Goal: Task Accomplishment & Management: Manage account settings

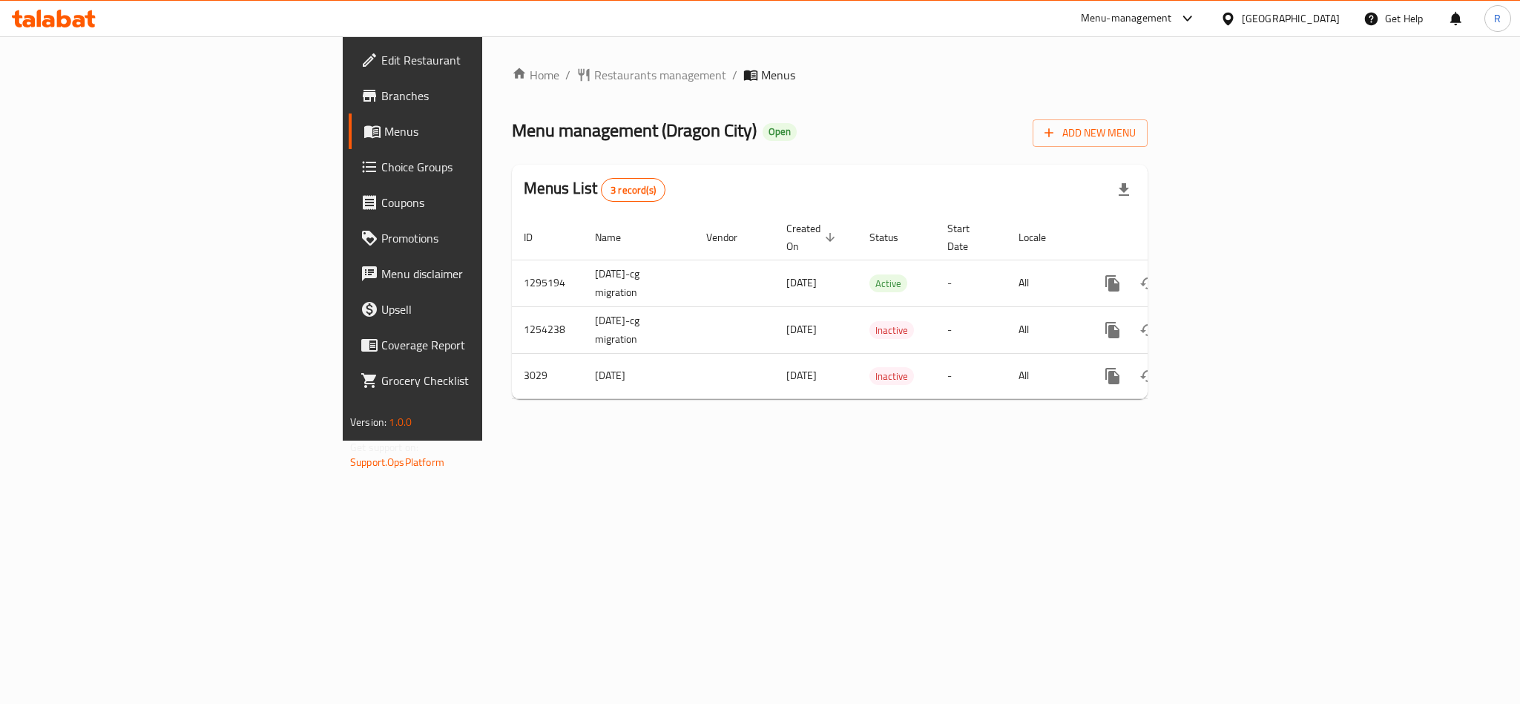
click at [381, 170] on span "Choice Groups" at bounding box center [482, 167] width 203 height 18
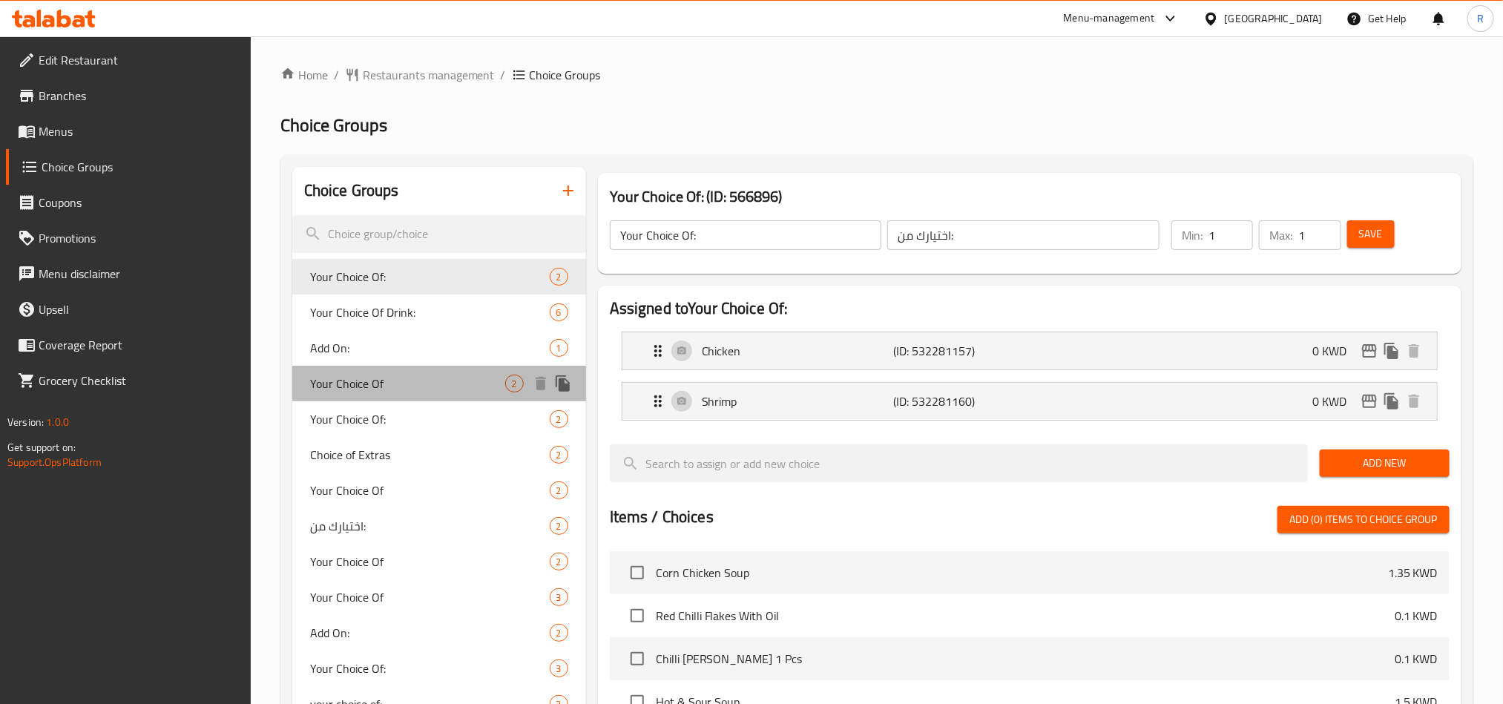
click at [377, 379] on span "Your Choice Of" at bounding box center [407, 384] width 195 height 18
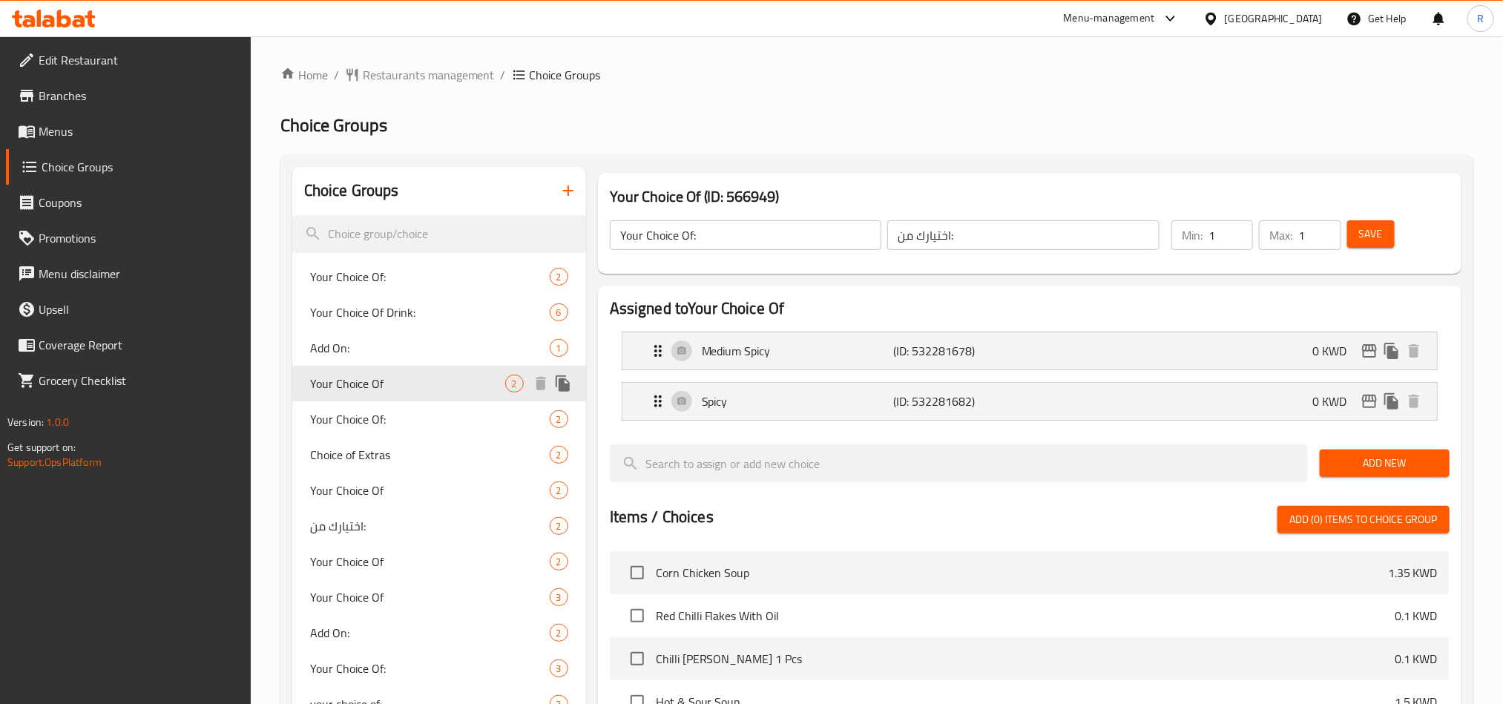
type input "Your Choice Of"
type input "إختيارك من:"
click at [368, 412] on span "Your Choice Of:" at bounding box center [407, 419] width 195 height 18
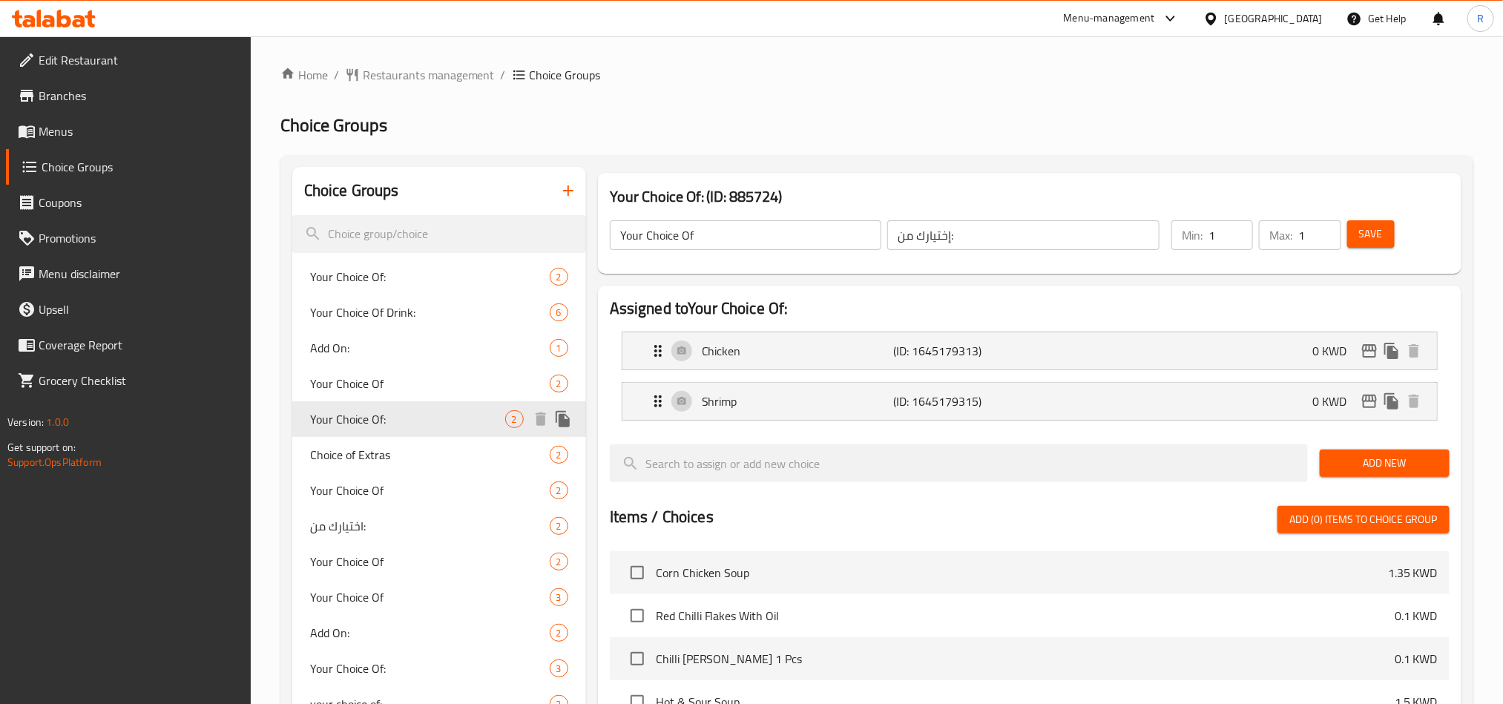
type input "Your Choice Of:"
type input "اختيارك من:"
click at [412, 494] on span "Your Choice Of" at bounding box center [407, 490] width 195 height 18
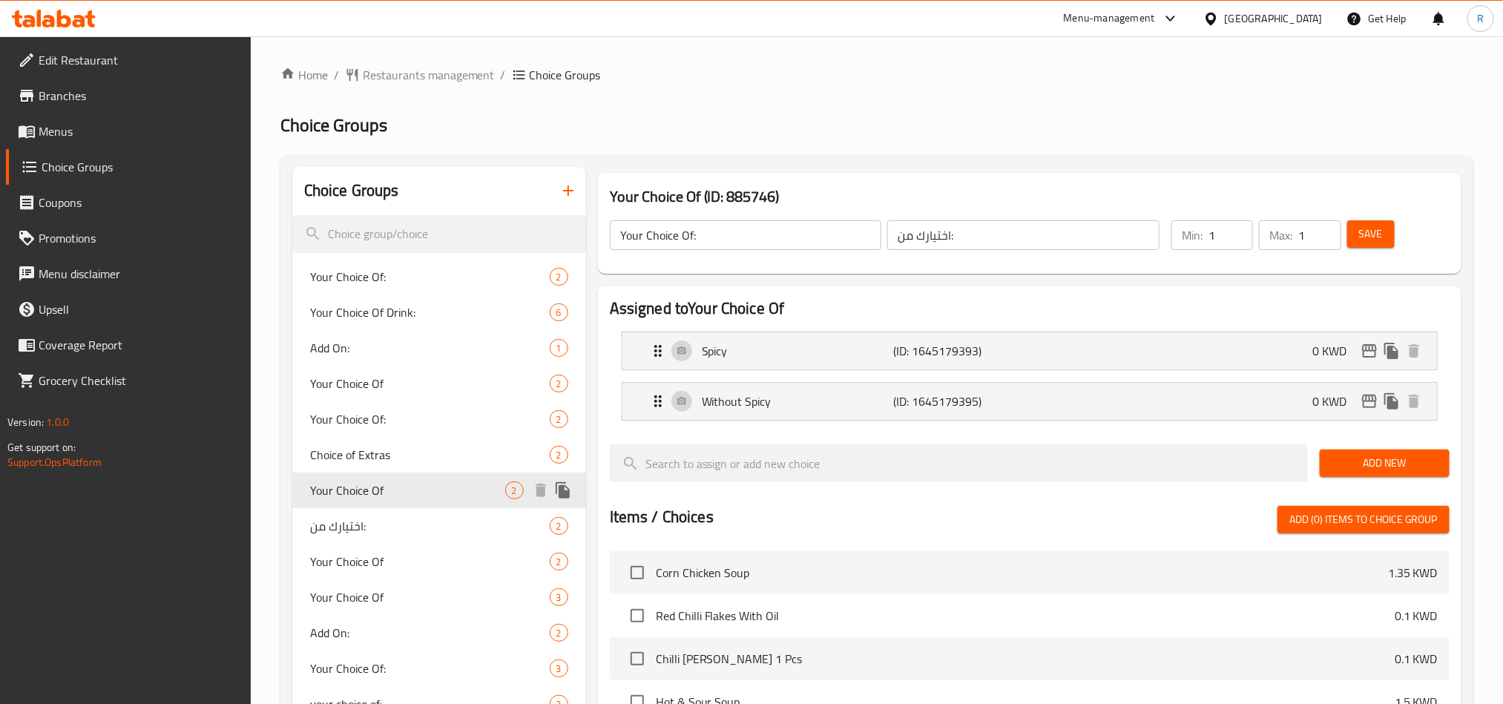
type input "Your Choice Of"
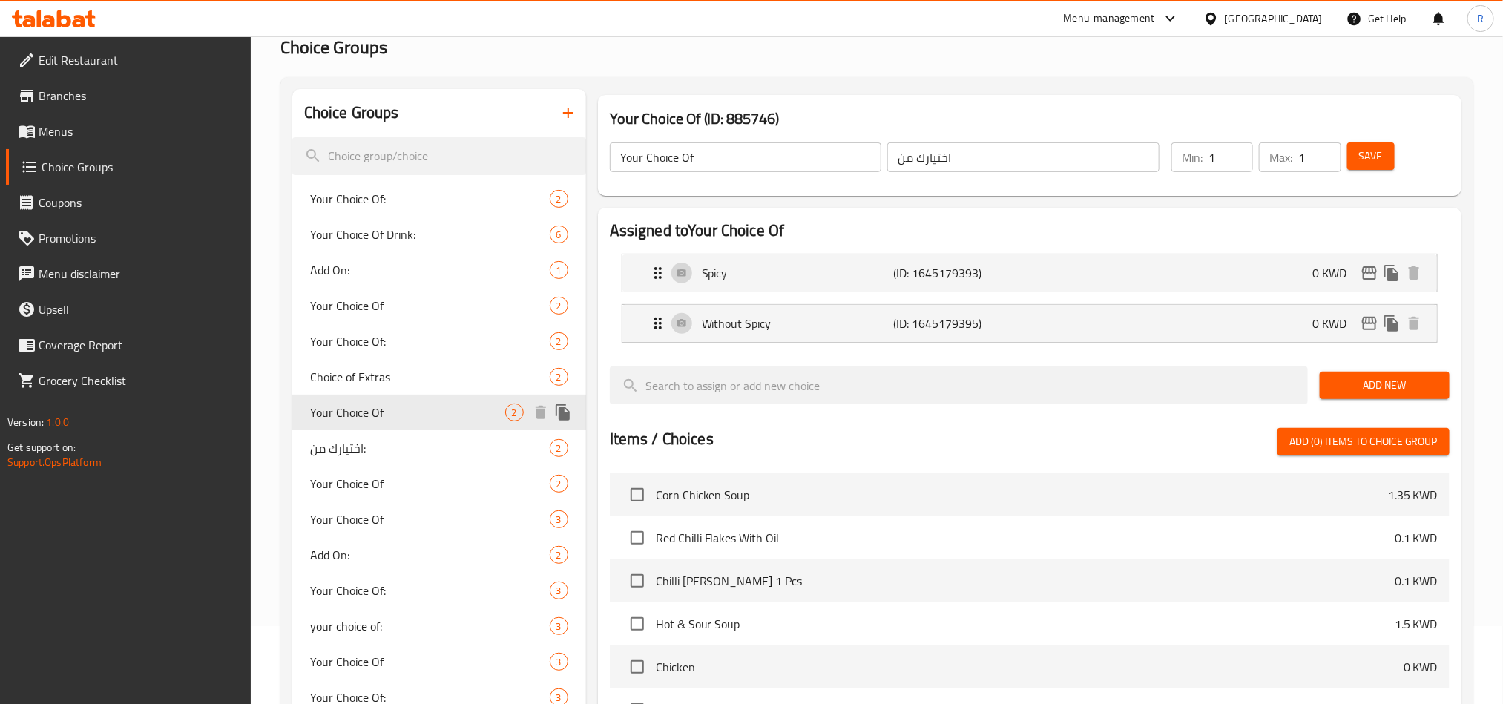
scroll to position [111, 0]
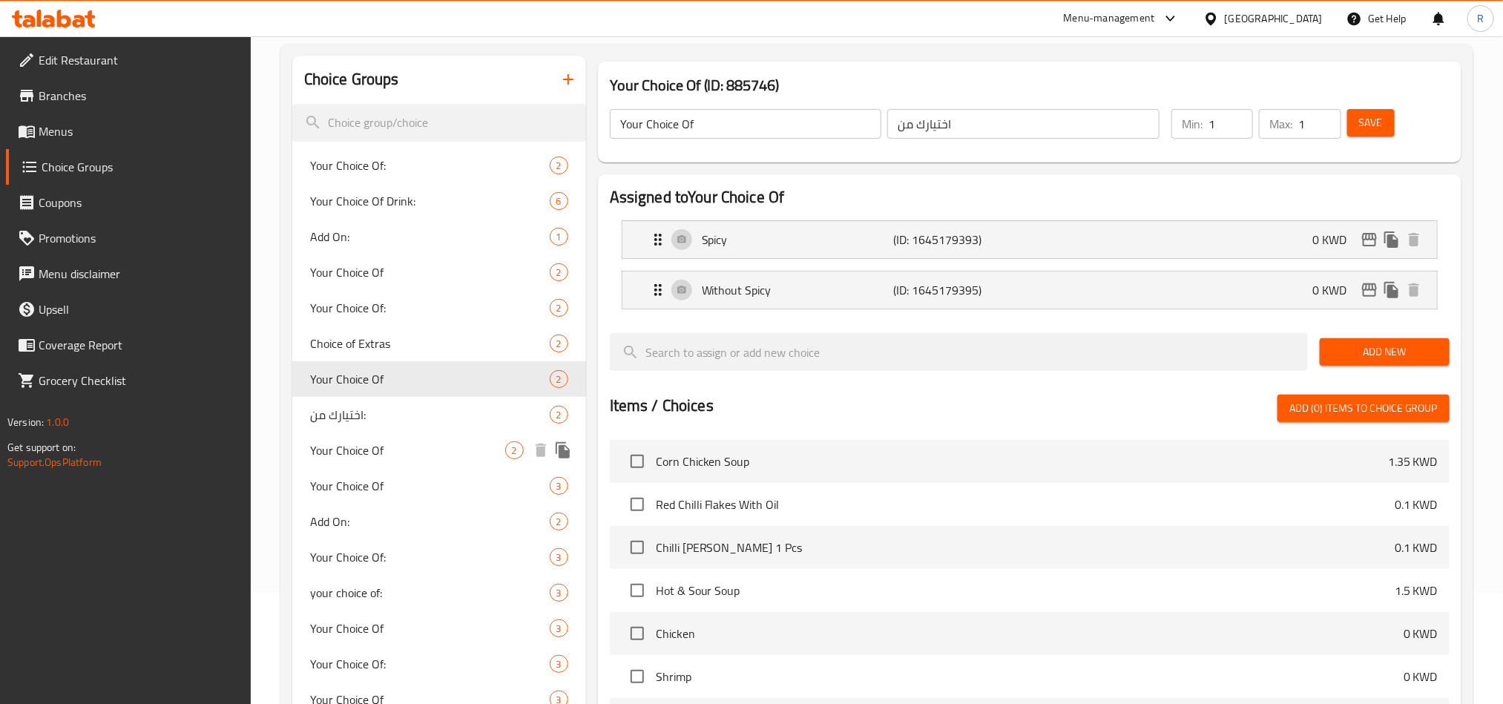
click at [398, 447] on span "Your Choice Of" at bounding box center [407, 450] width 195 height 18
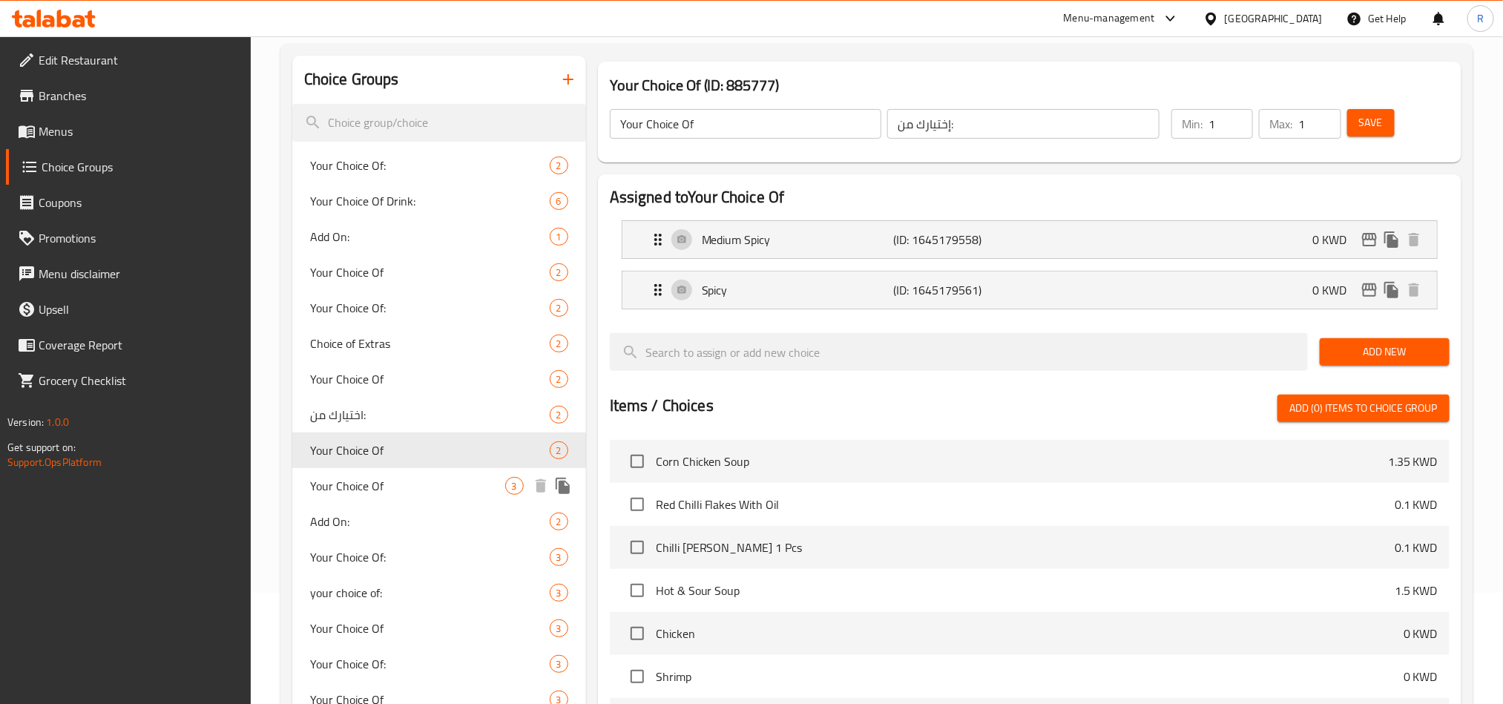
click at [390, 472] on div "Your Choice Of 3" at bounding box center [439, 486] width 294 height 36
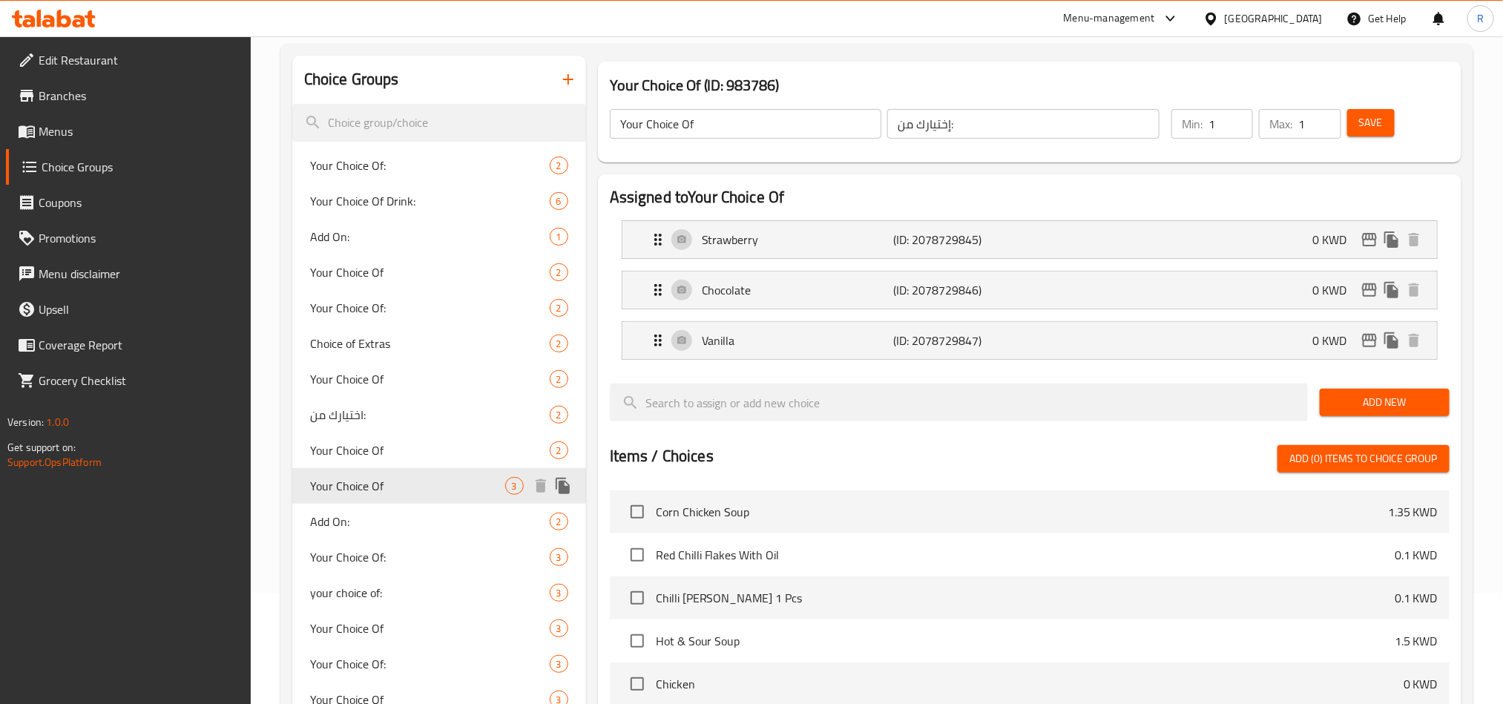
type input "اختيارك من"
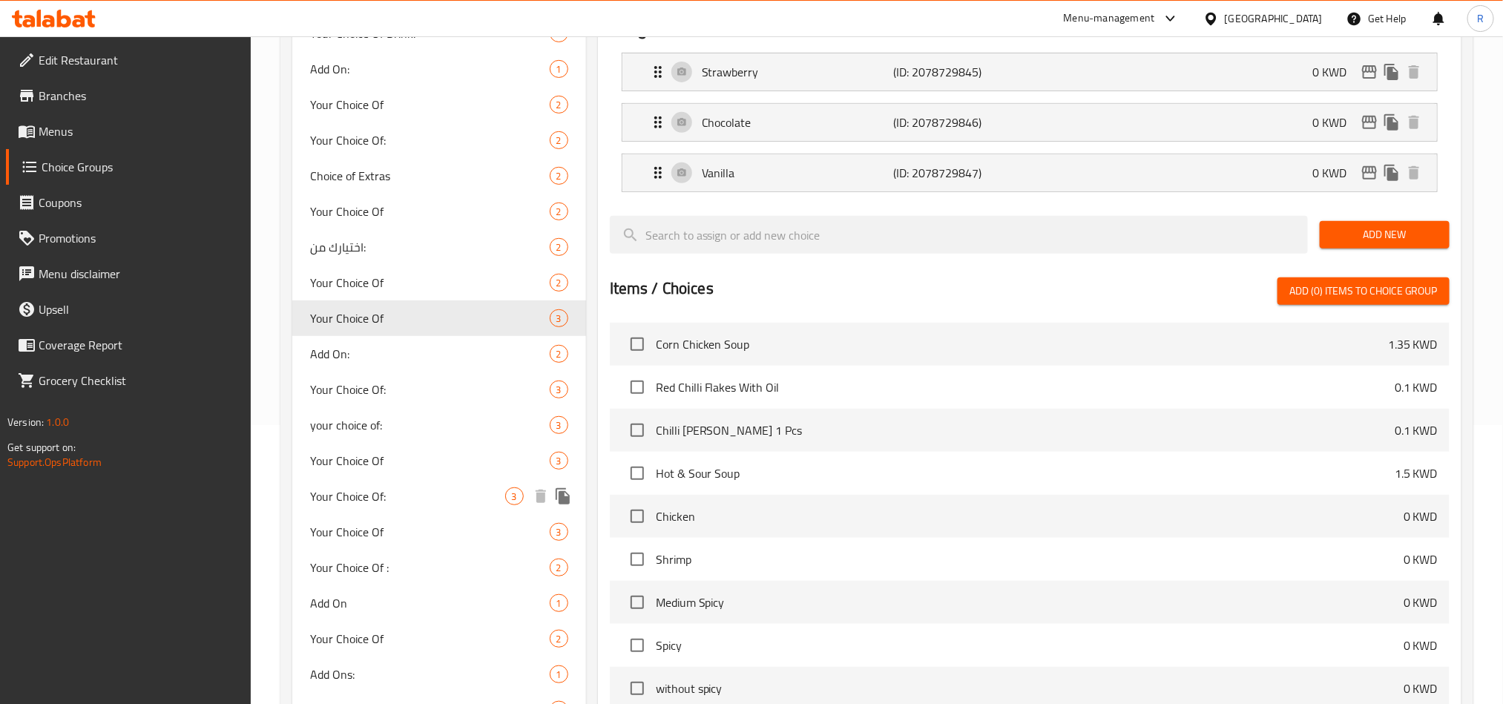
scroll to position [334, 0]
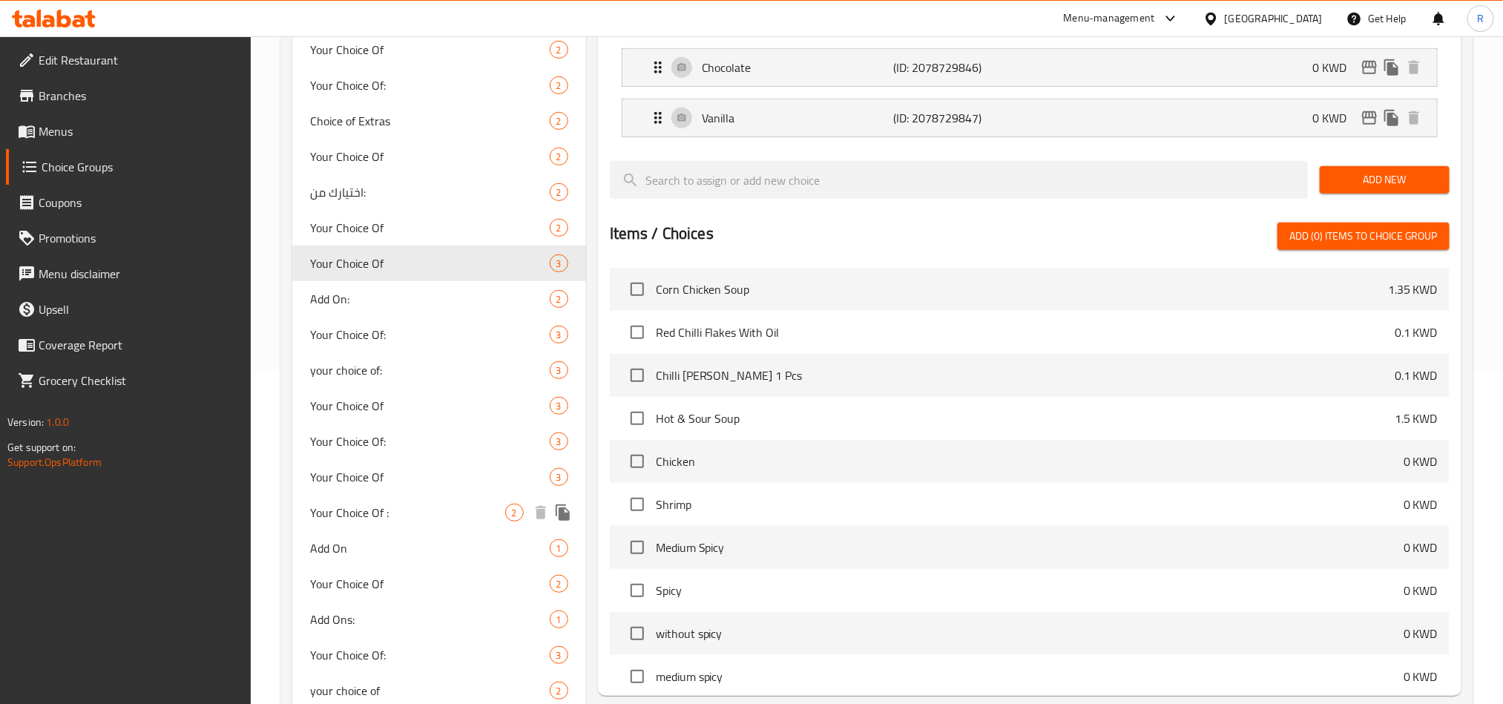
click at [427, 513] on span "Your Choice Of :" at bounding box center [407, 513] width 195 height 18
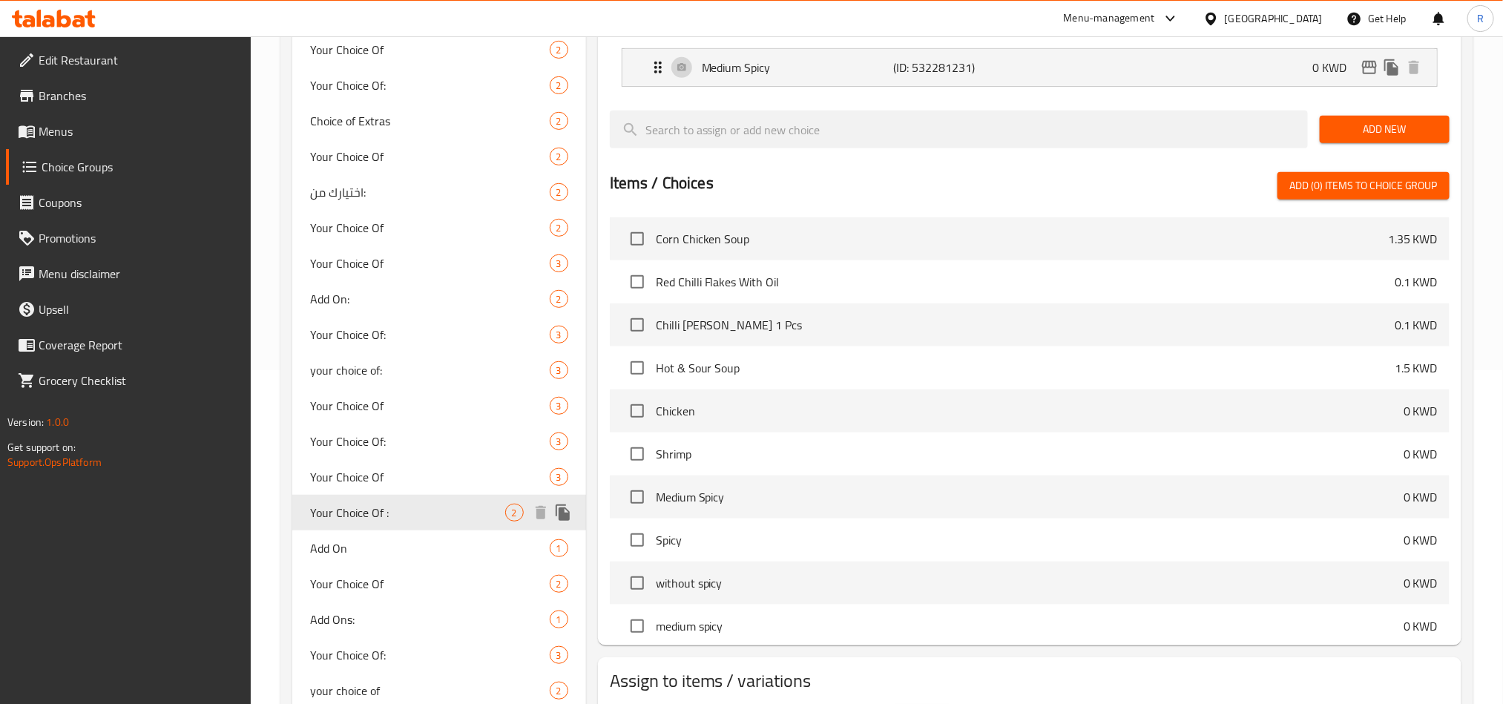
type input "Your Choice Of :"
type input "إختيارك من :"
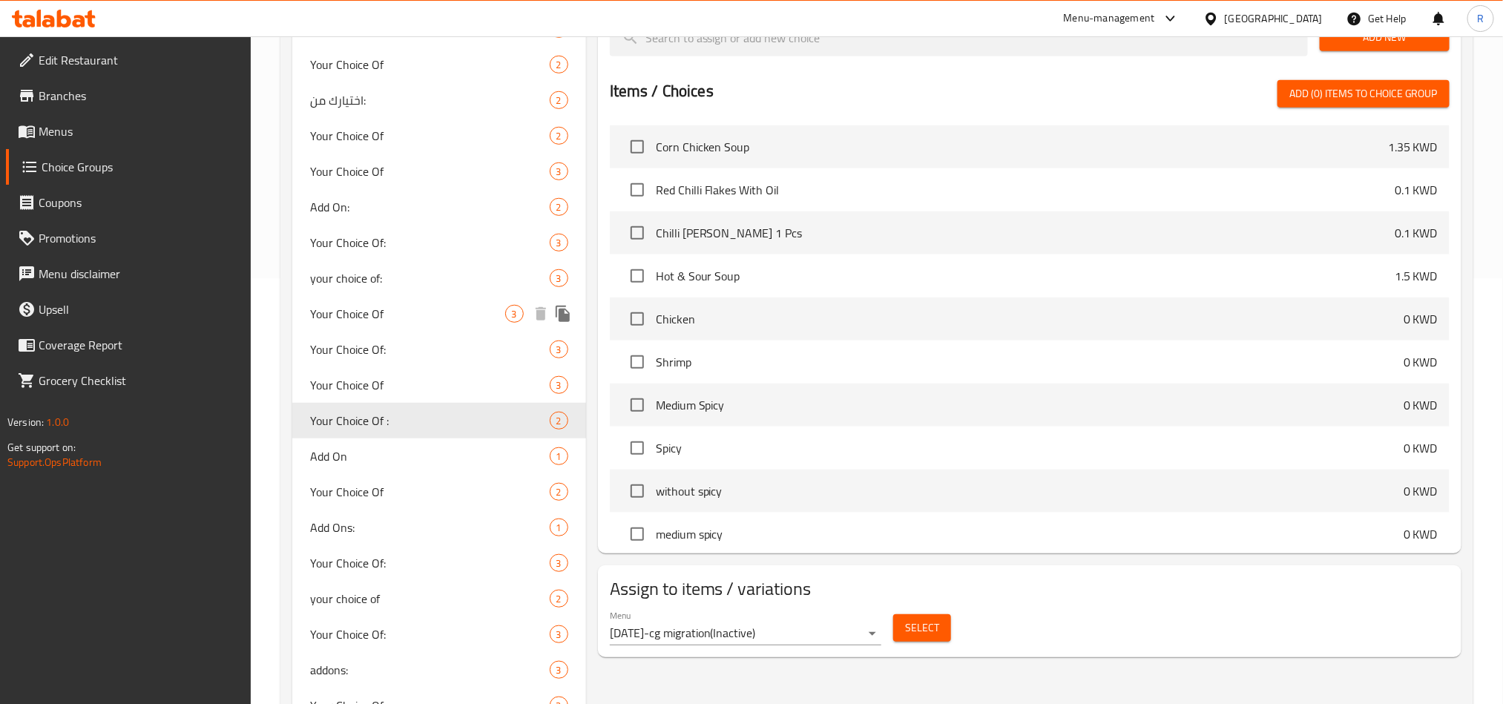
scroll to position [445, 0]
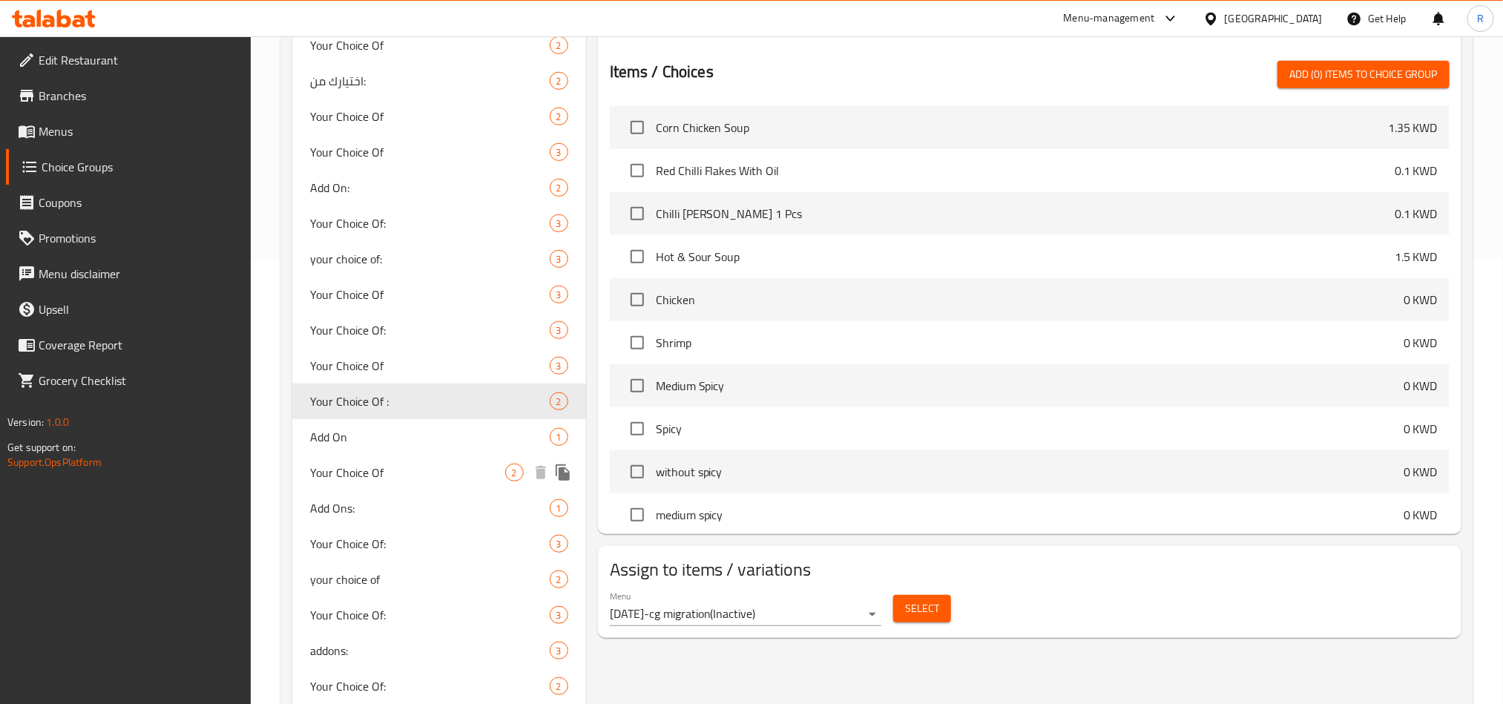
click at [427, 475] on span "Your Choice Of" at bounding box center [407, 473] width 195 height 18
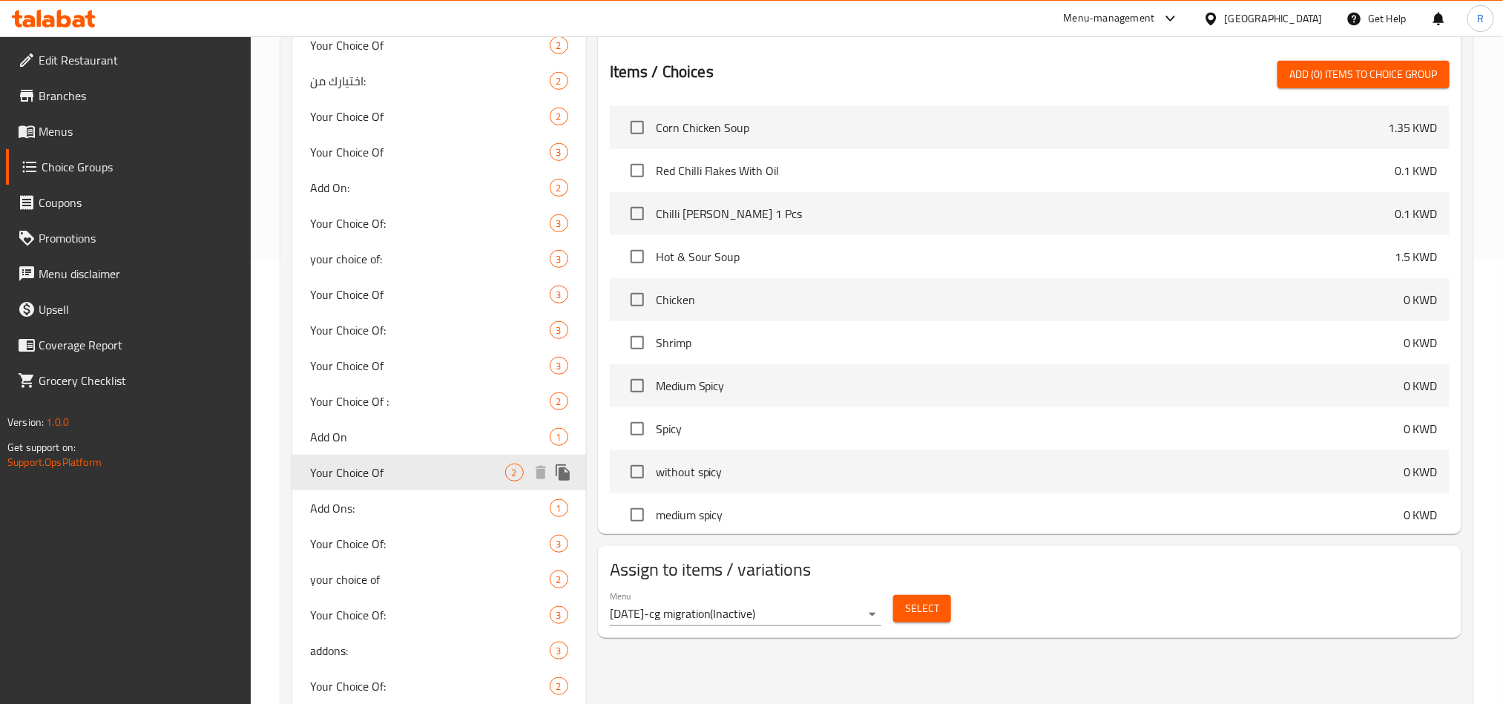
type input "Your Choice Of"
type input "اختيارك ل"
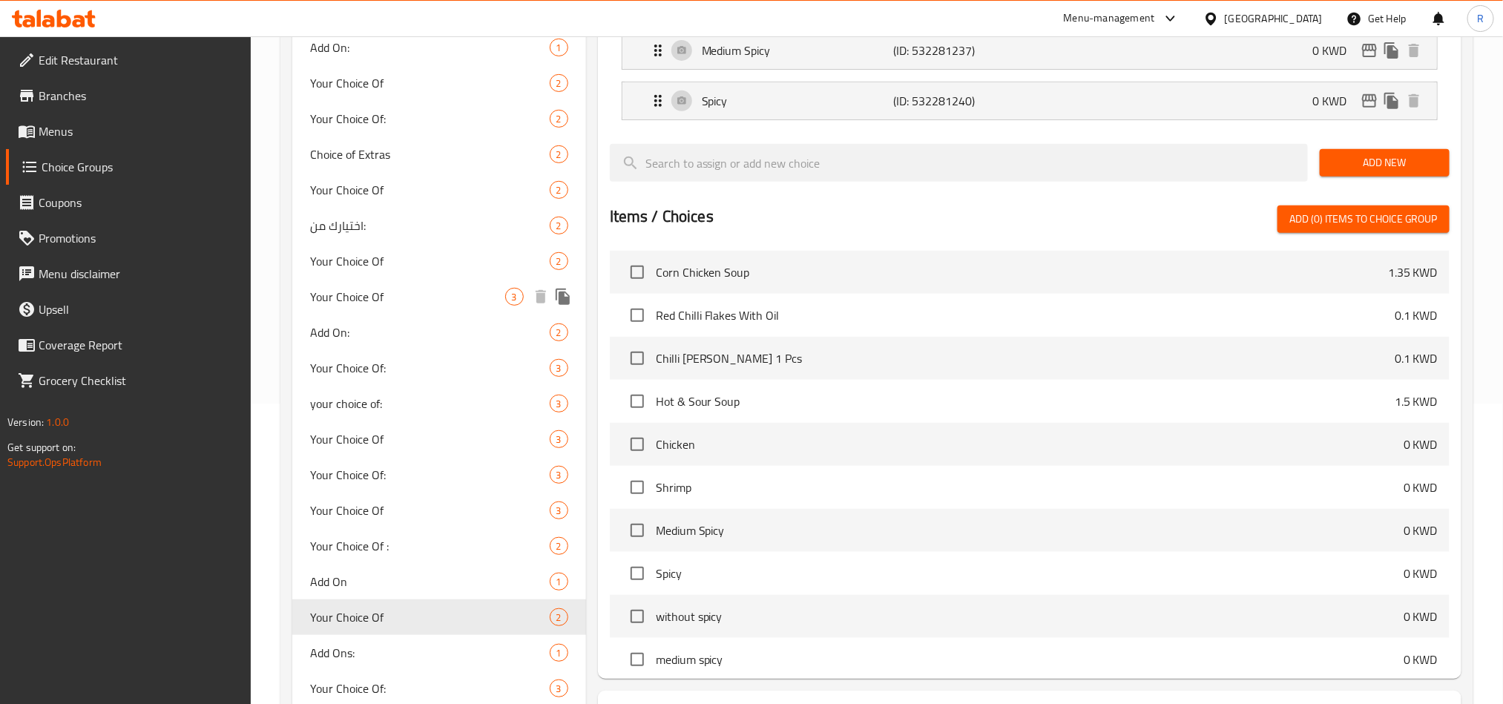
scroll to position [0, 0]
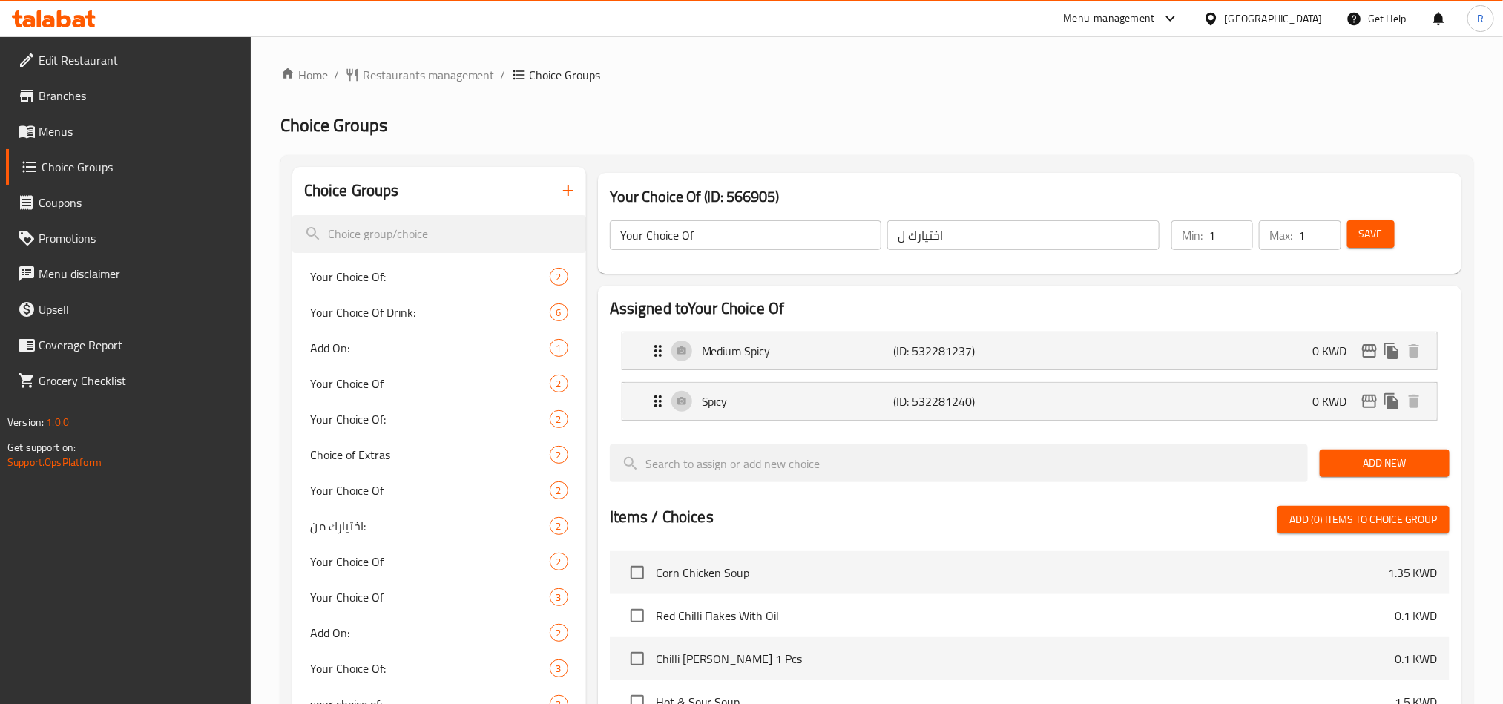
type input "1"
click at [1238, 228] on input "1" at bounding box center [1230, 235] width 45 height 30
click at [1375, 232] on span "Save" at bounding box center [1371, 234] width 24 height 19
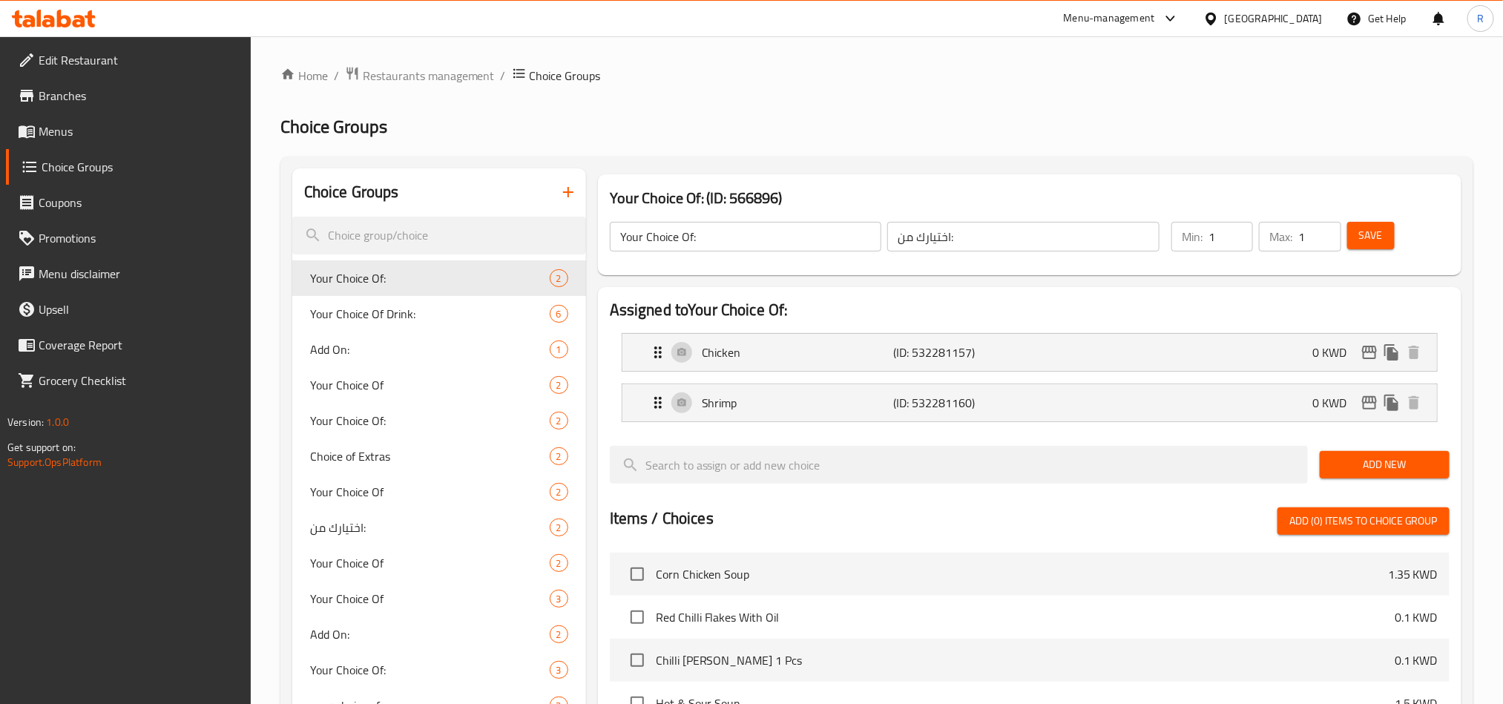
drag, startPoint x: 71, startPoint y: 142, endPoint x: 107, endPoint y: 148, distance: 36.0
click at [71, 142] on link "Menus" at bounding box center [128, 131] width 245 height 36
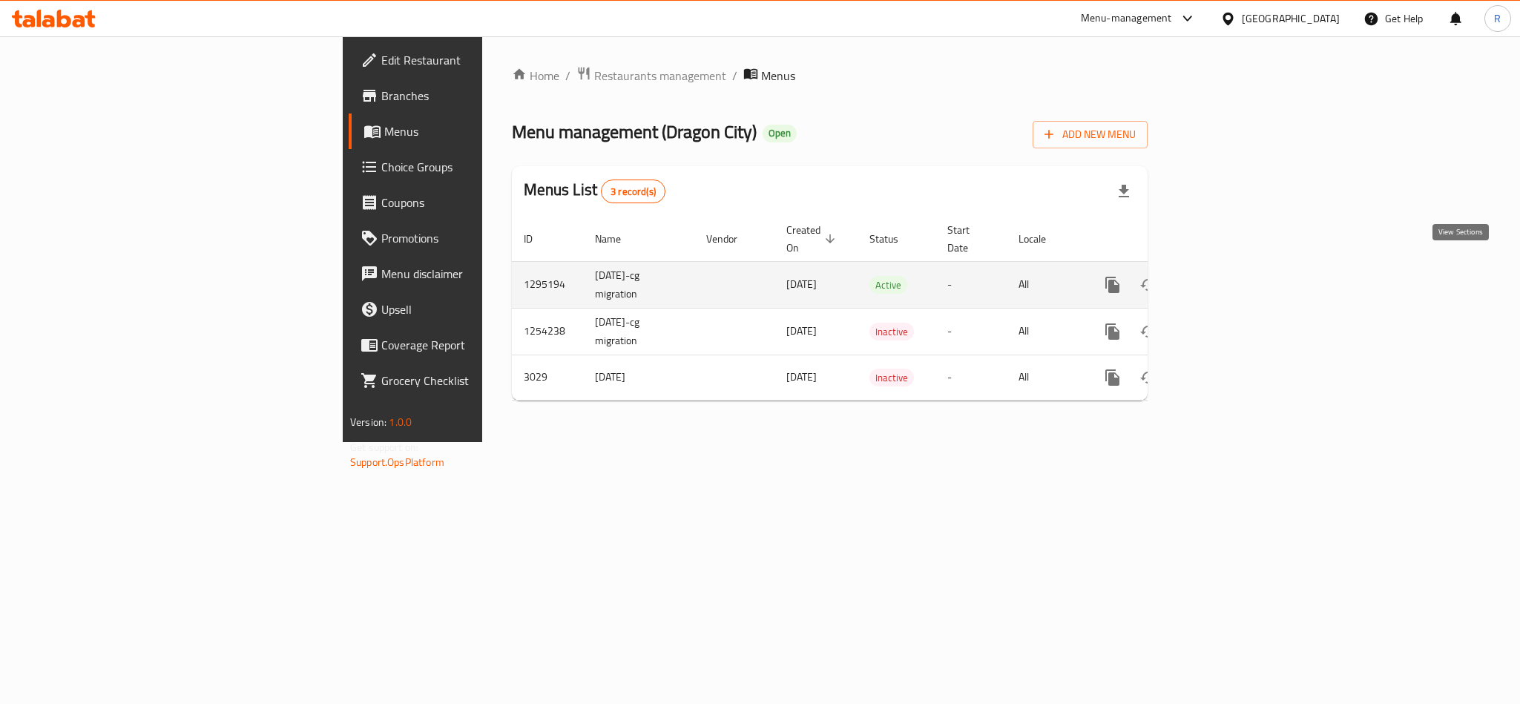
click at [1237, 278] on link "enhanced table" at bounding box center [1220, 285] width 36 height 36
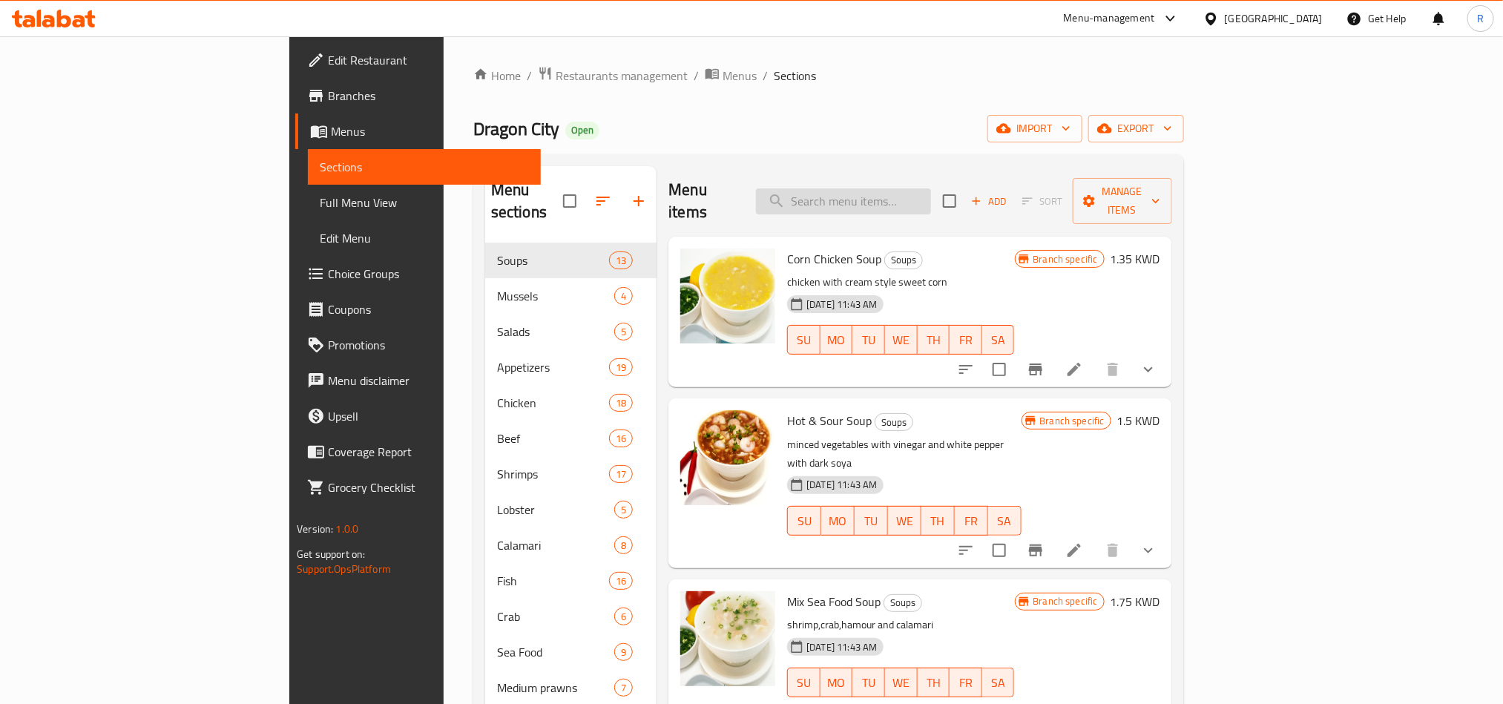
click at [931, 188] on input "search" at bounding box center [843, 201] width 175 height 26
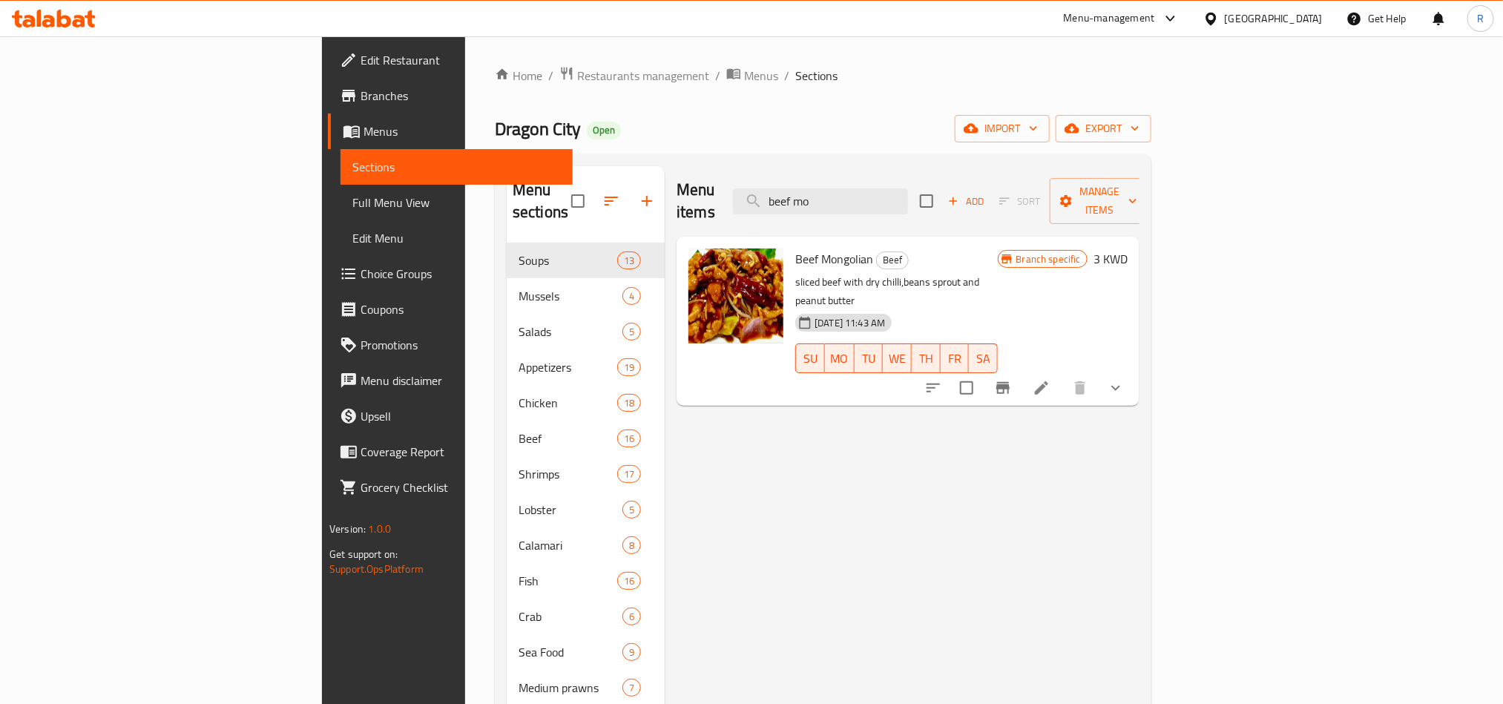
type input "beef mo"
click at [1062, 375] on li at bounding box center [1042, 388] width 42 height 27
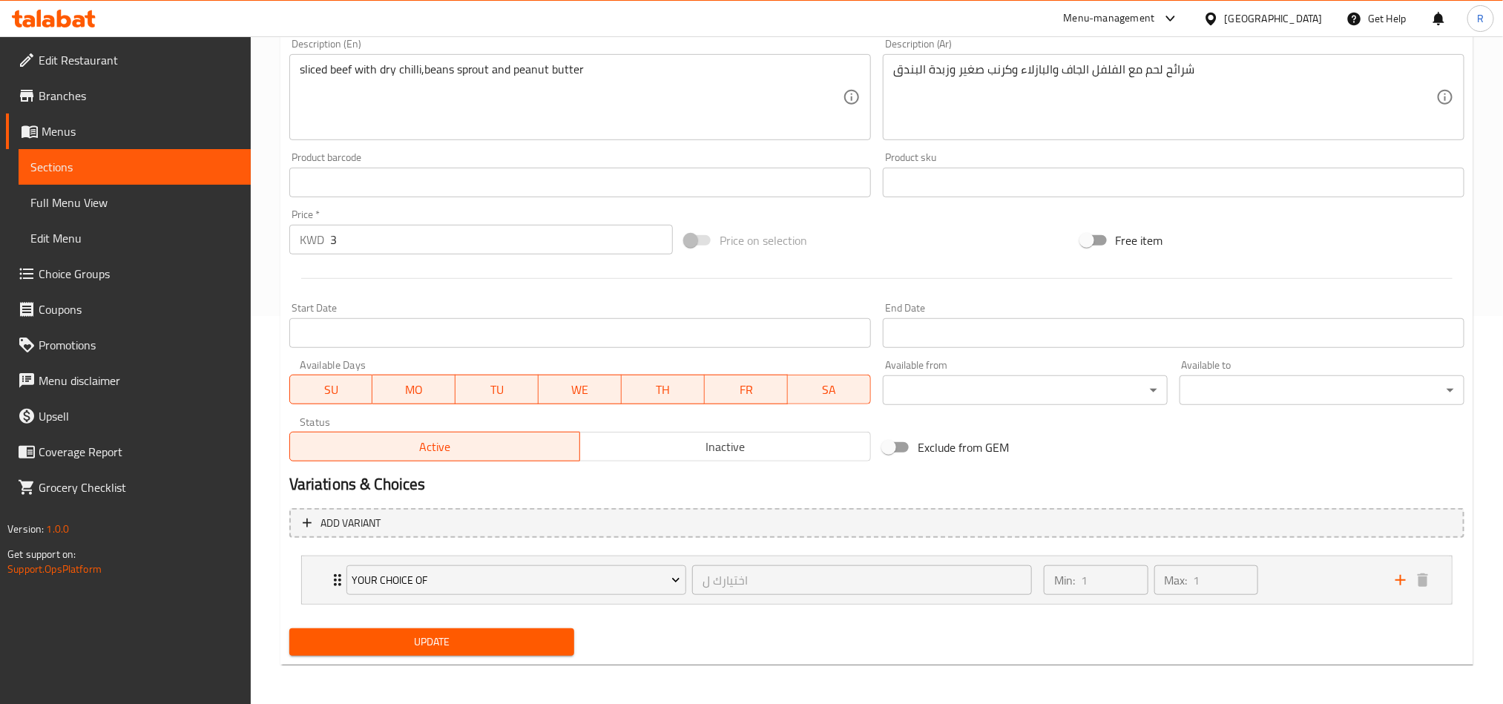
scroll to position [390, 0]
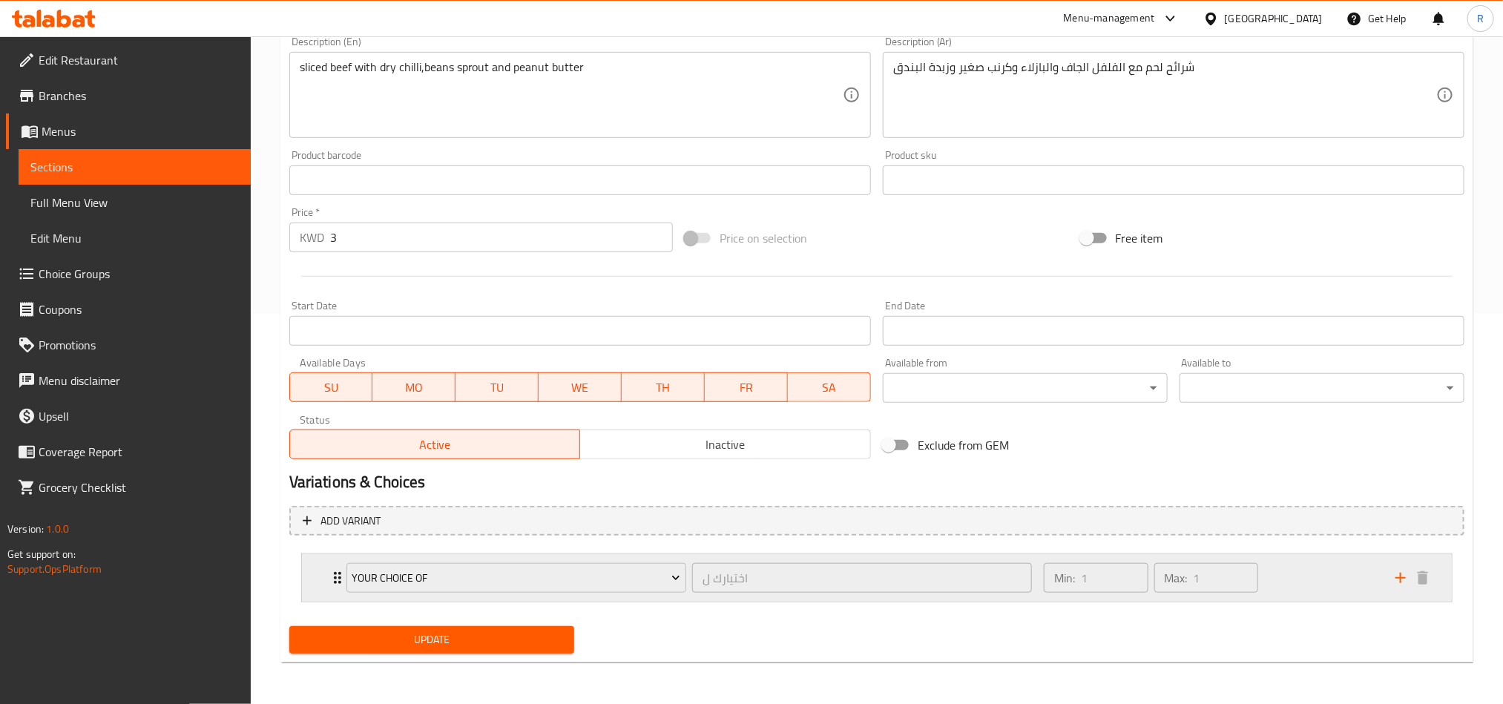
click at [1315, 573] on div "Min: 1 ​ Max: 1 ​" at bounding box center [1211, 577] width 352 height 47
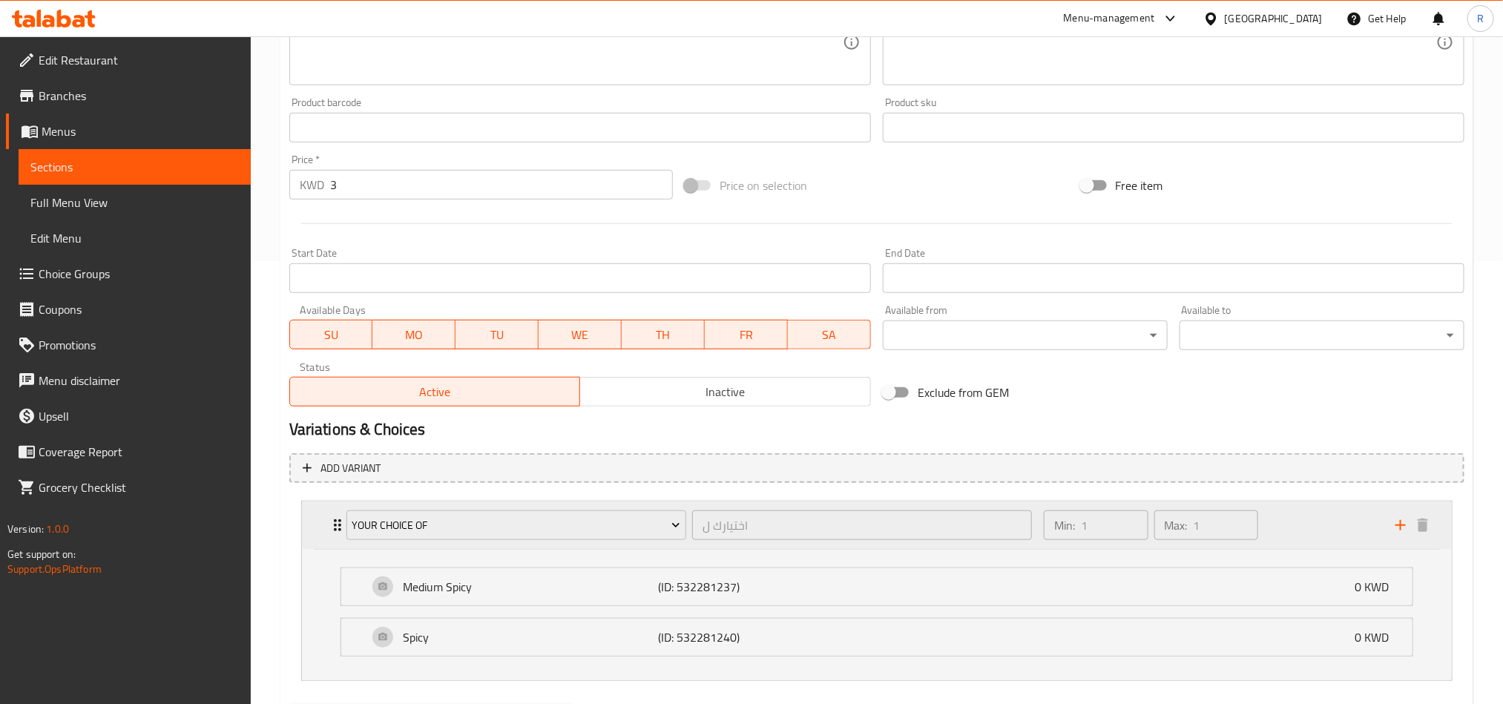
scroll to position [524, 0]
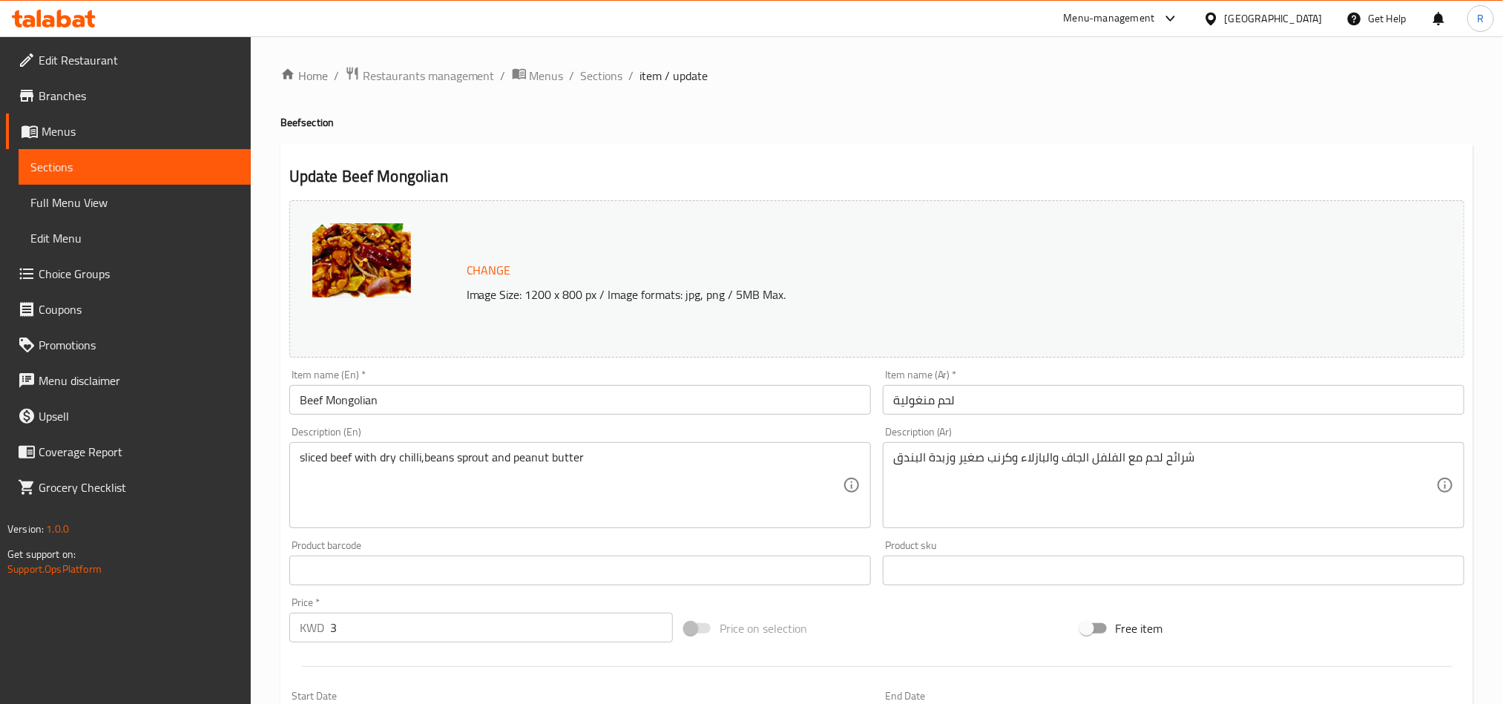
click at [1320, 22] on div "[GEOGRAPHIC_DATA]" at bounding box center [1274, 18] width 98 height 16
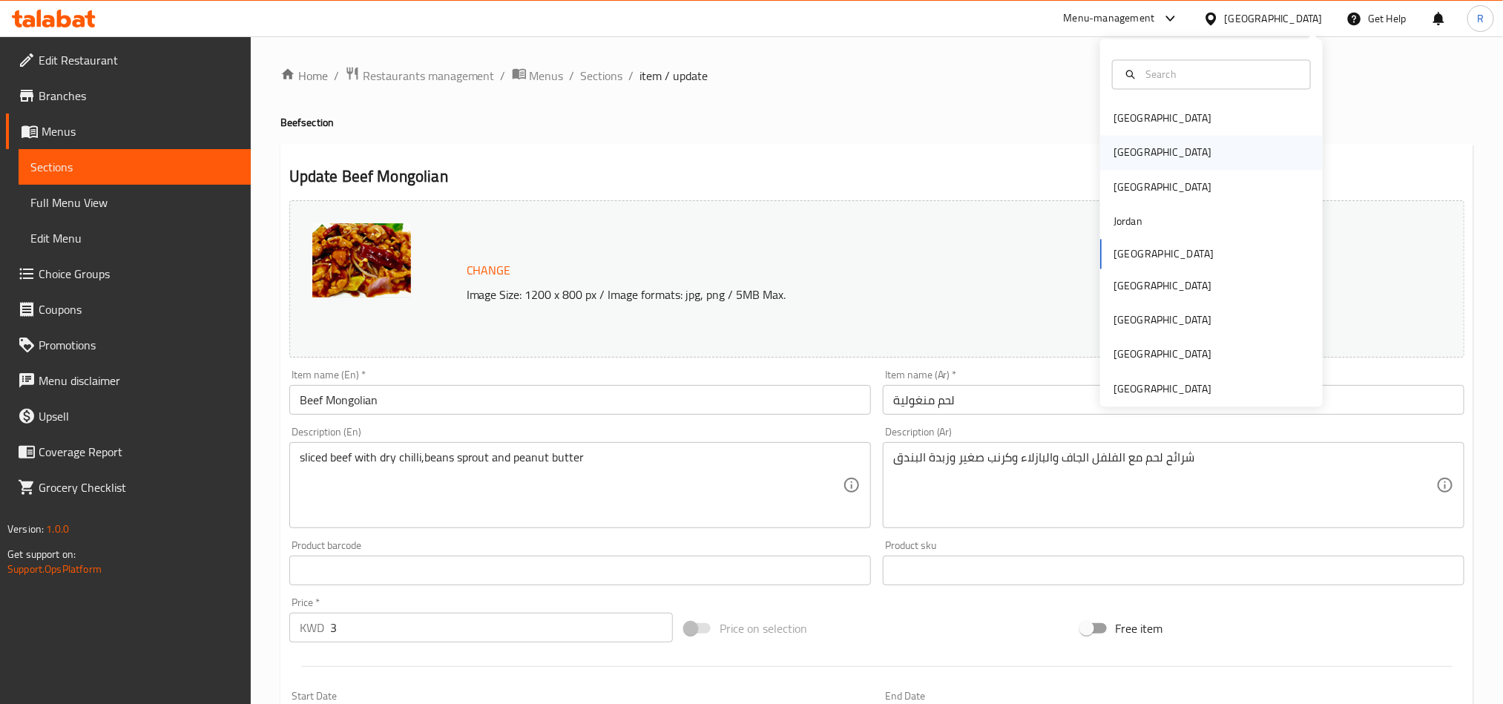
click at [1165, 157] on div "Egypt" at bounding box center [1211, 153] width 223 height 34
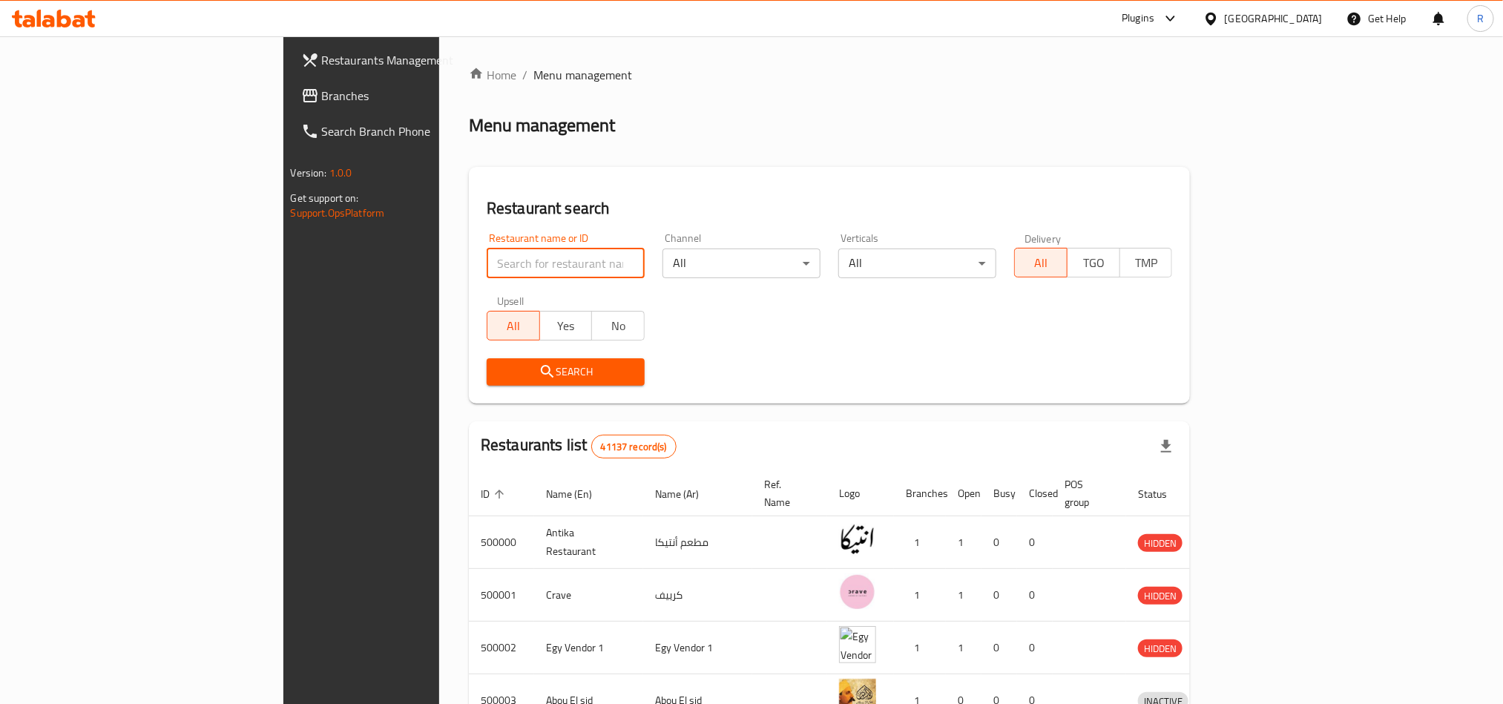
paste input "638064"
type input "638064"
click at [521, 363] on span "Search" at bounding box center [565, 372] width 134 height 19
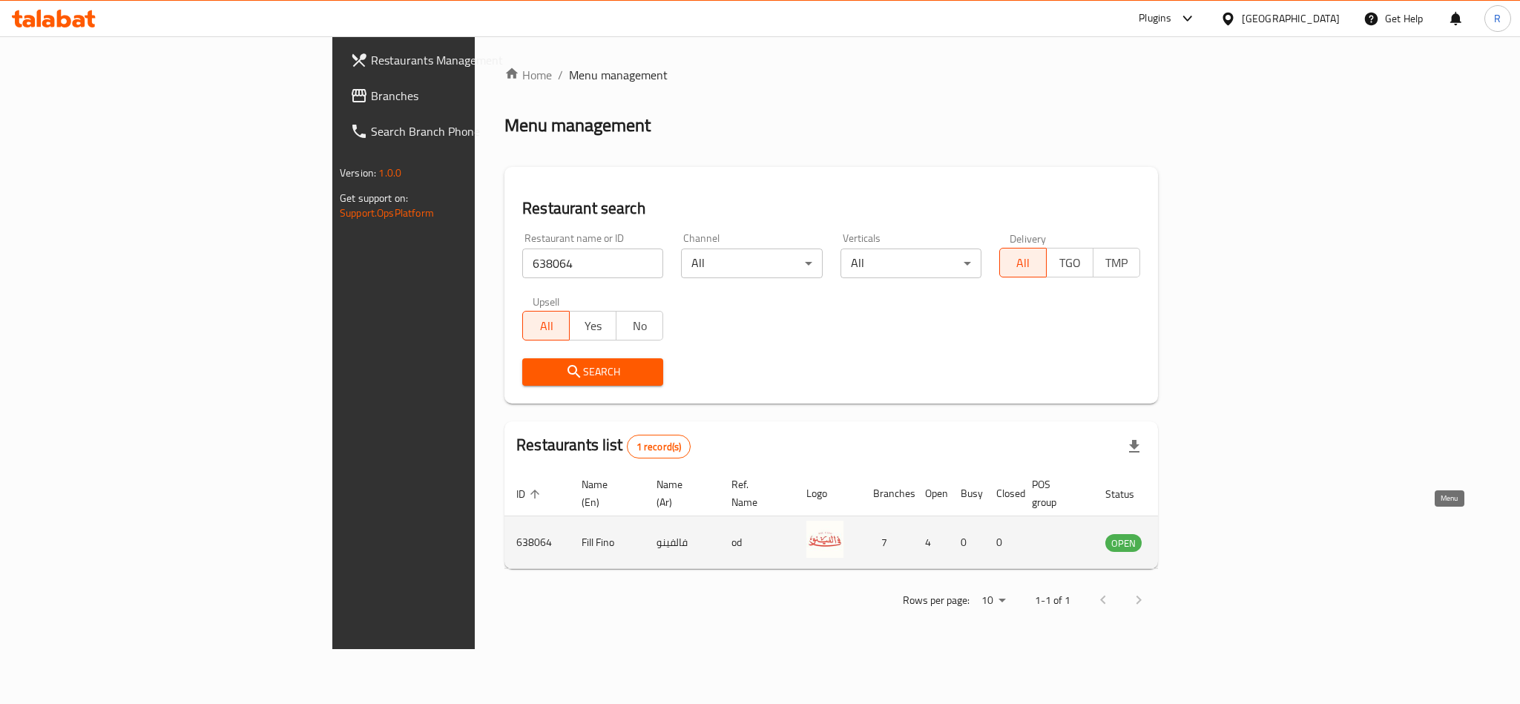
click at [1201, 533] on icon "enhanced table" at bounding box center [1192, 542] width 18 height 18
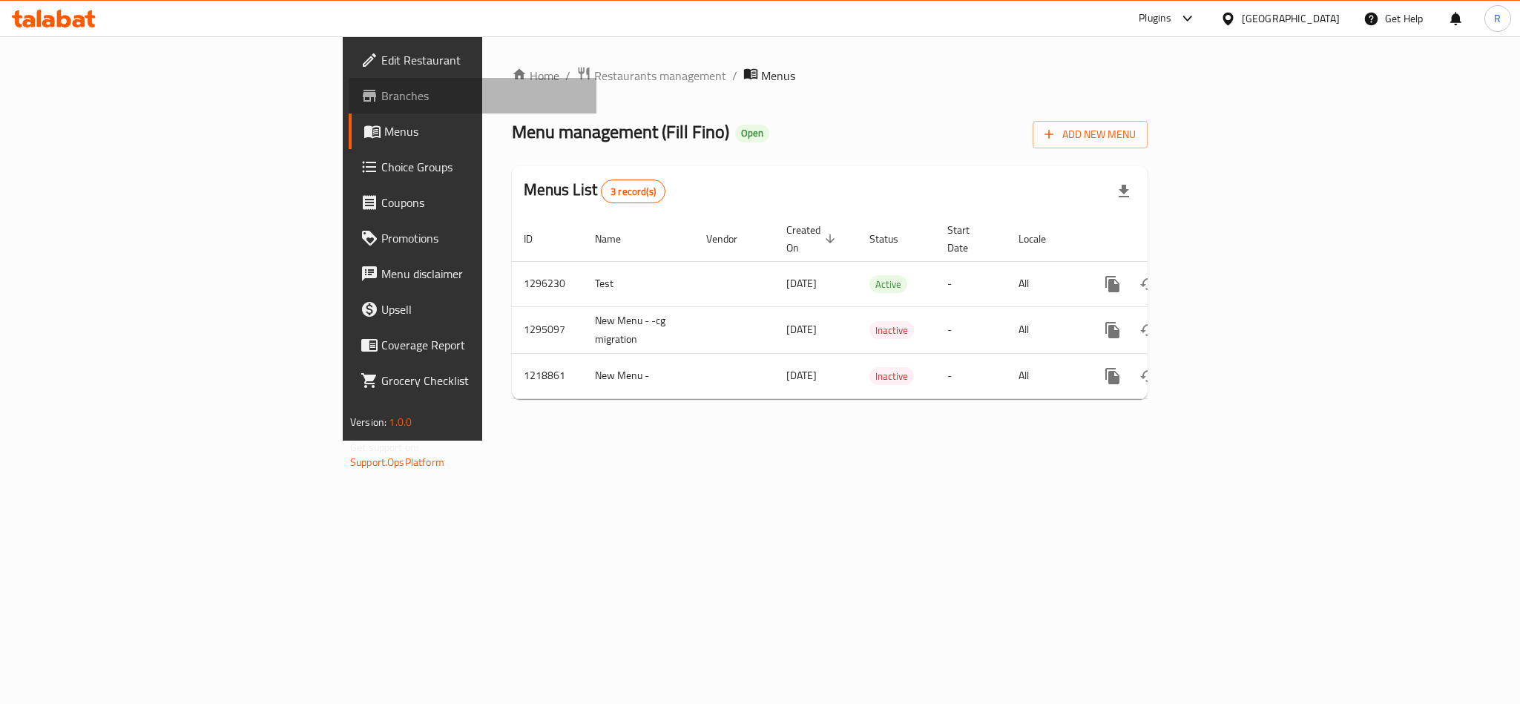
click at [381, 103] on span "Branches" at bounding box center [482, 96] width 203 height 18
